Goal: Information Seeking & Learning: Learn about a topic

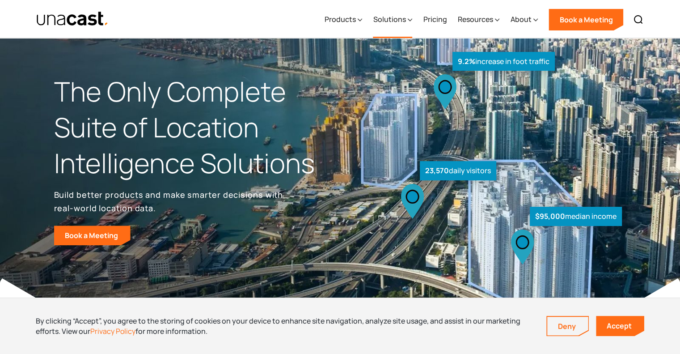
click at [393, 21] on div "Solutions" at bounding box center [389, 19] width 33 height 11
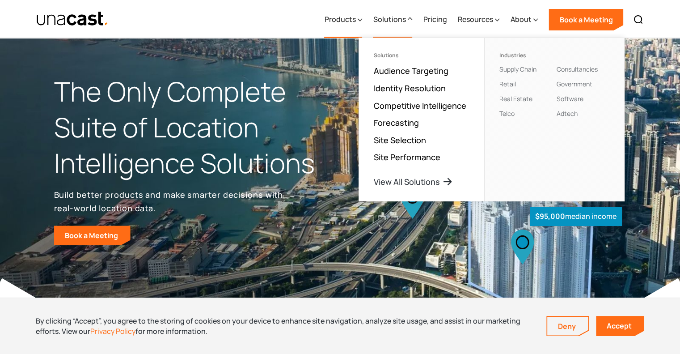
click at [356, 19] on div "Products" at bounding box center [339, 19] width 31 height 11
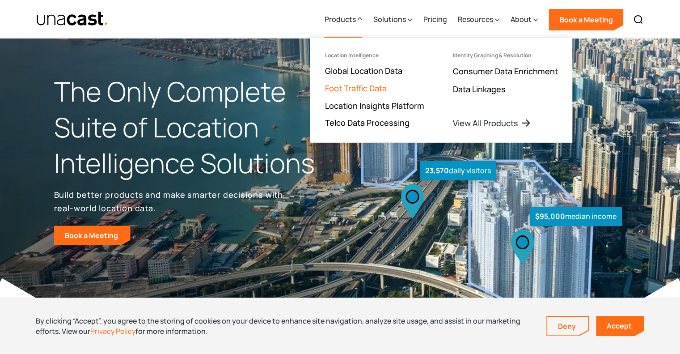
click at [365, 89] on link "Foot Traffic Data" at bounding box center [356, 88] width 62 height 11
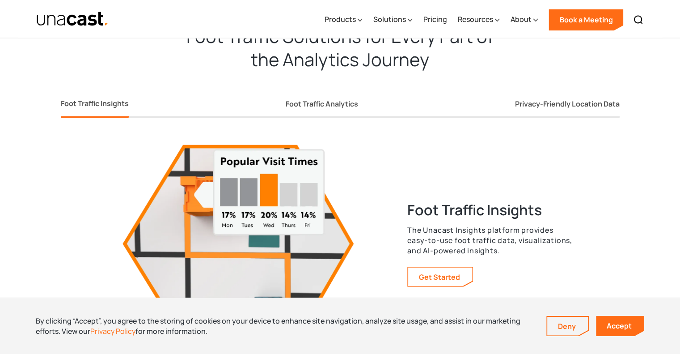
scroll to position [1580, 0]
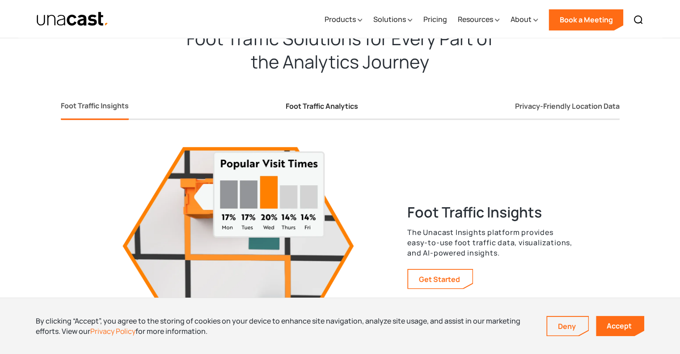
click at [323, 107] on div "Foot Traffic Analytics" at bounding box center [322, 106] width 72 height 9
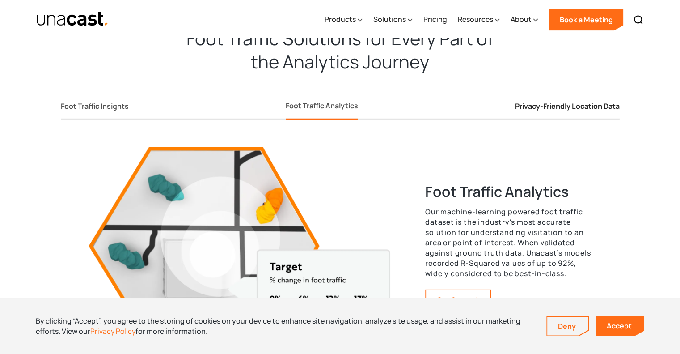
click at [531, 111] on link "Privacy-Friendly Location Data" at bounding box center [567, 108] width 105 height 24
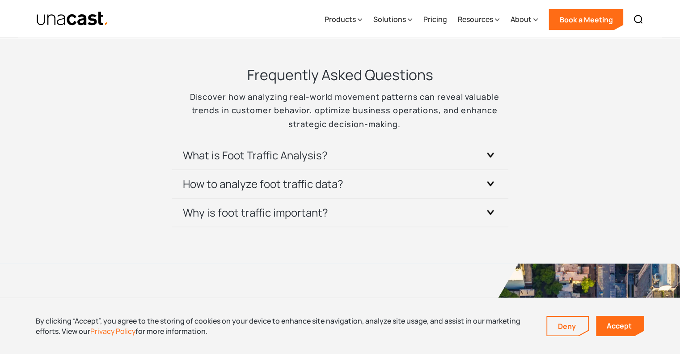
scroll to position [1968, 0]
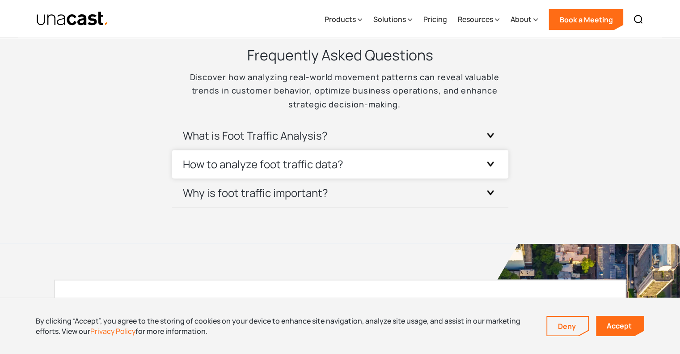
click at [340, 166] on h3 "How to analyze foot traffic data?" at bounding box center [263, 164] width 161 height 14
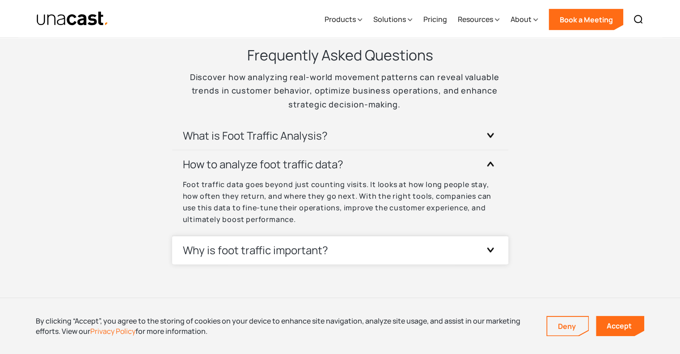
click at [337, 246] on div "Why is foot traffic important?" at bounding box center [340, 250] width 315 height 28
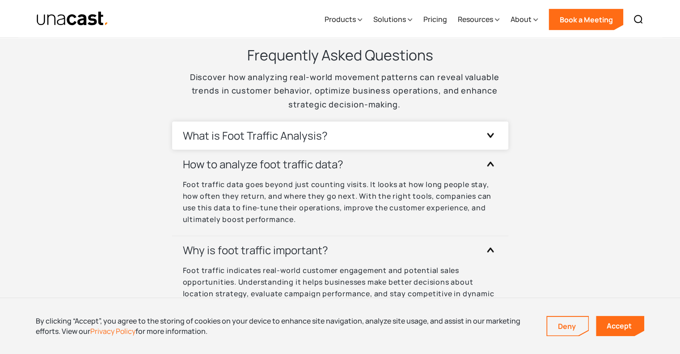
click at [340, 143] on div "What is Foot Traffic Analysis?" at bounding box center [340, 136] width 315 height 28
